Goal: Book appointment/travel/reservation

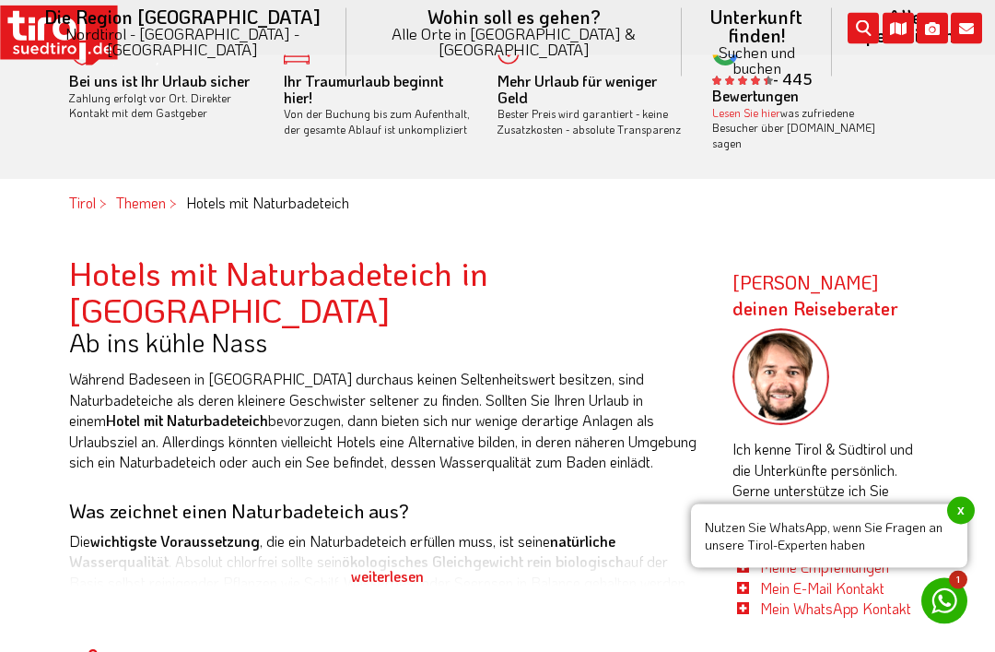
scroll to position [589, 0]
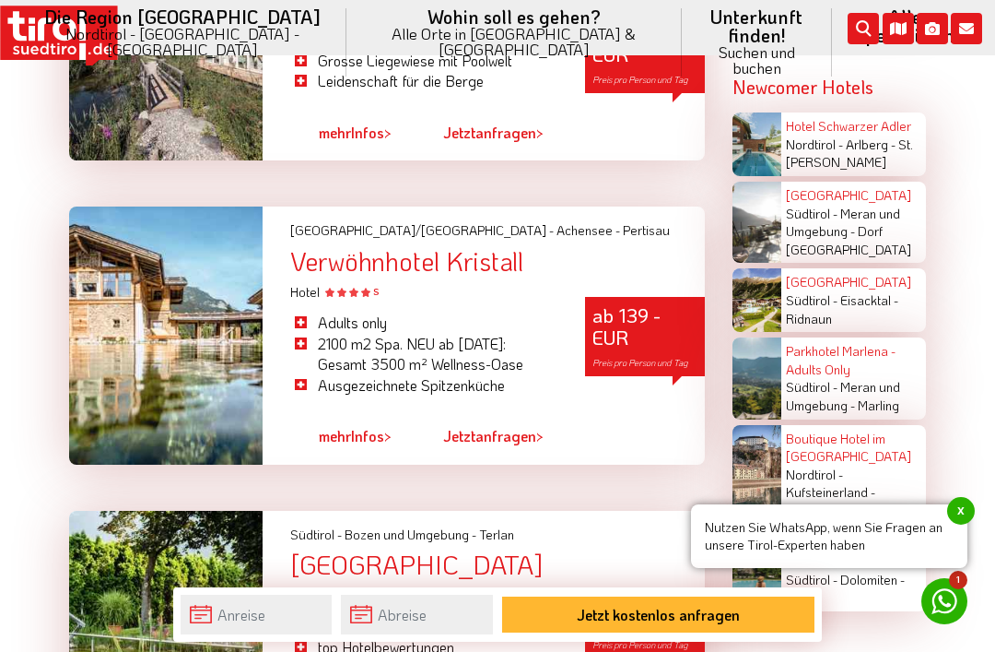
scroll to position [3140, 0]
click at [448, 274] on div "Verwöhnhotel Kristall" at bounding box center [497, 262] width 415 height 29
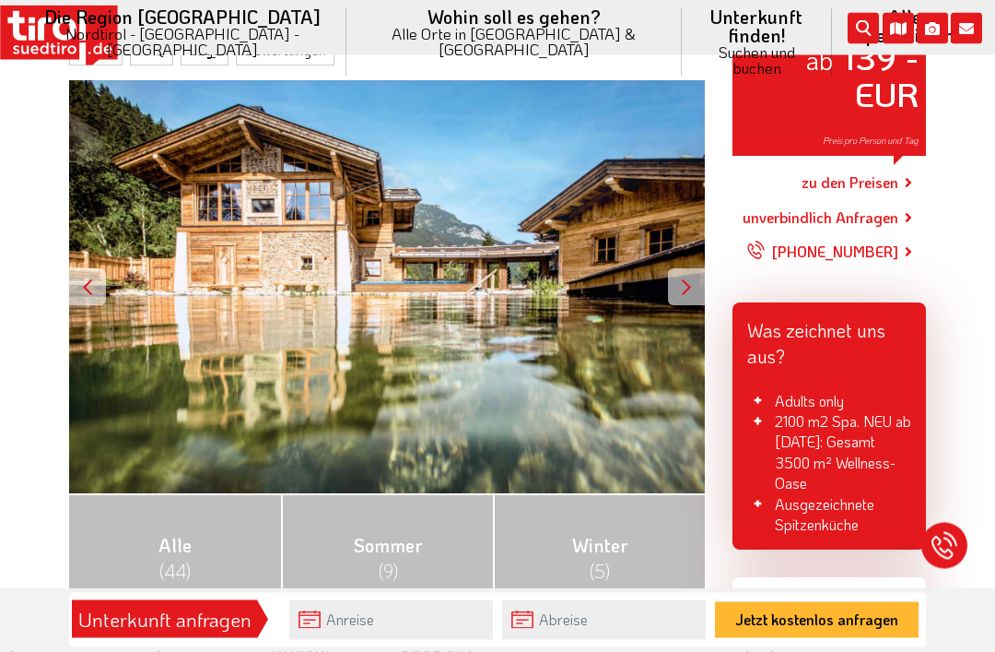
scroll to position [301, 0]
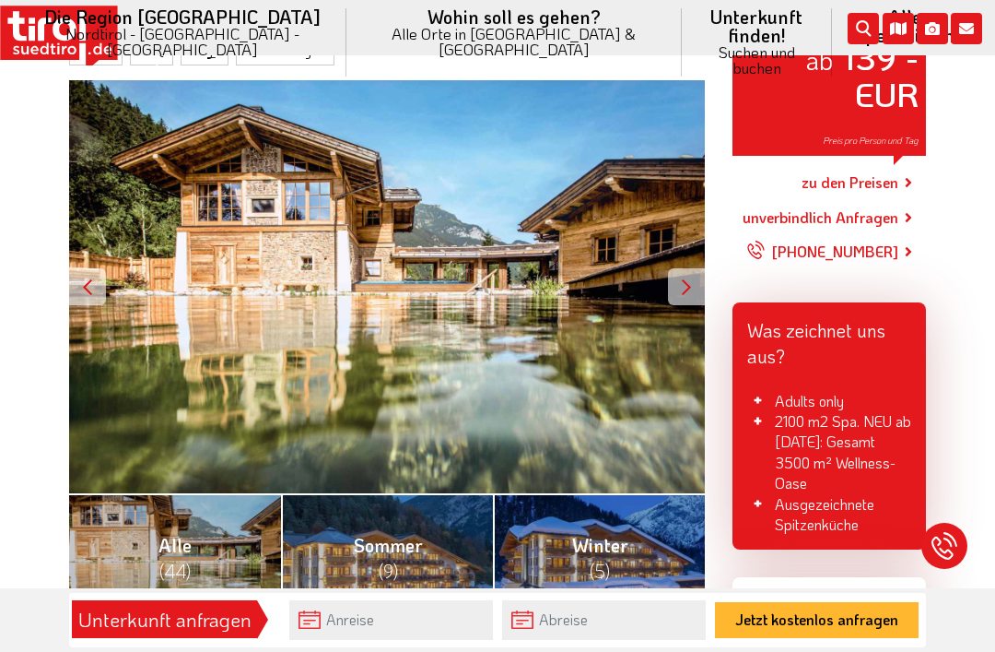
click at [688, 275] on div at bounding box center [686, 286] width 37 height 37
